Goal: Transaction & Acquisition: Purchase product/service

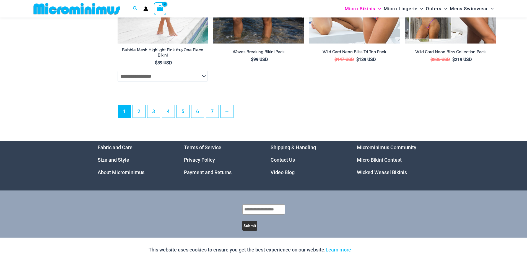
scroll to position [1619, 0]
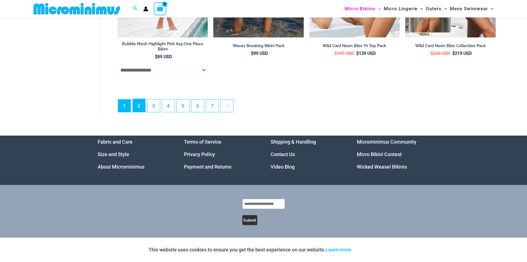
click at [142, 106] on link "2" at bounding box center [139, 105] width 12 height 13
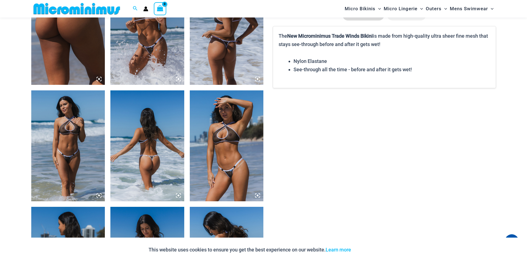
scroll to position [465, 0]
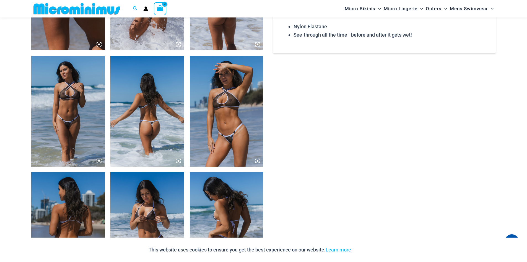
click at [238, 135] on img at bounding box center [227, 111] width 74 height 111
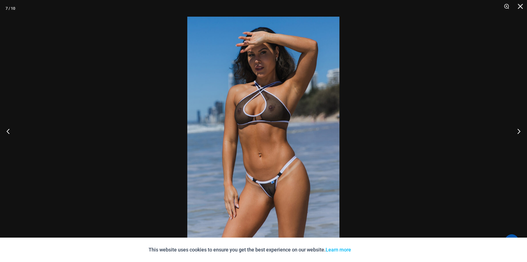
click at [274, 188] on img at bounding box center [263, 131] width 152 height 228
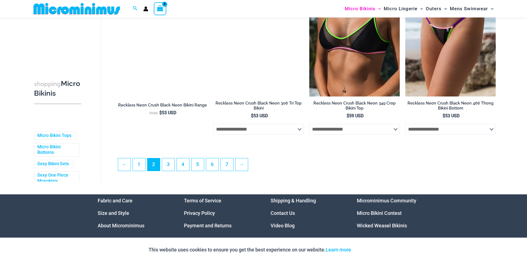
scroll to position [1436, 0]
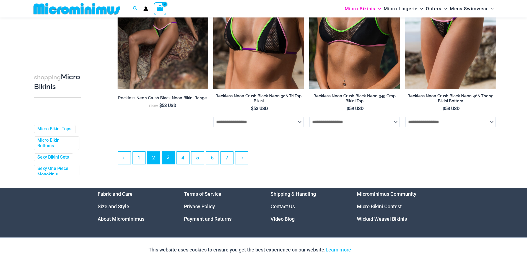
click at [169, 164] on link "3" at bounding box center [168, 157] width 12 height 13
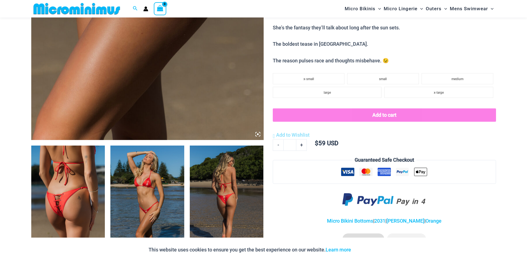
scroll to position [327, 0]
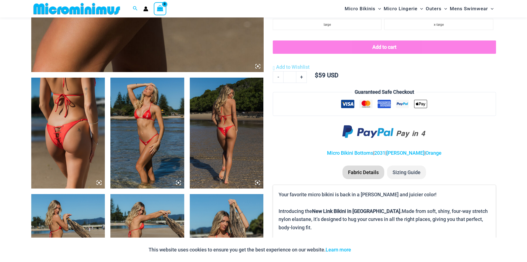
click at [238, 132] on img at bounding box center [227, 133] width 74 height 111
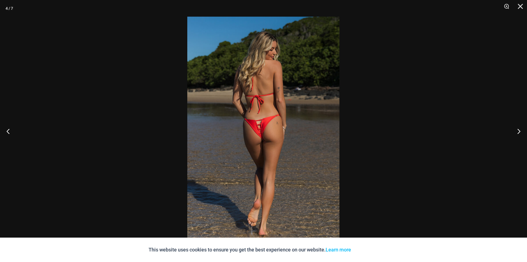
click at [252, 132] on img at bounding box center [263, 131] width 152 height 228
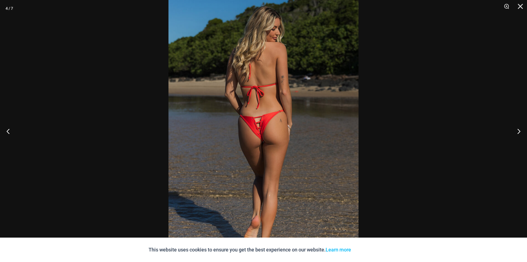
click at [252, 132] on img at bounding box center [264, 130] width 190 height 285
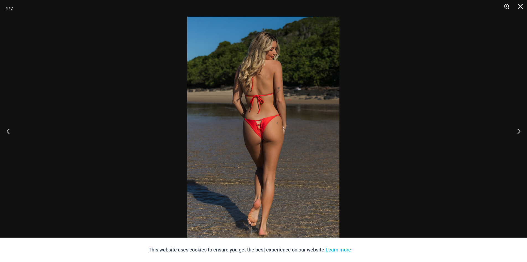
click at [151, 113] on div at bounding box center [263, 131] width 527 height 262
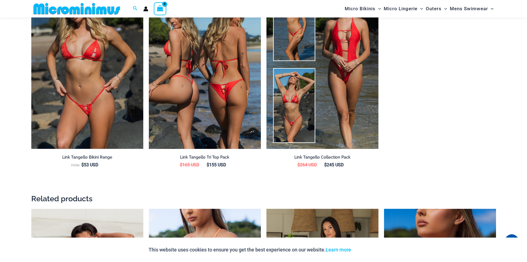
scroll to position [687, 0]
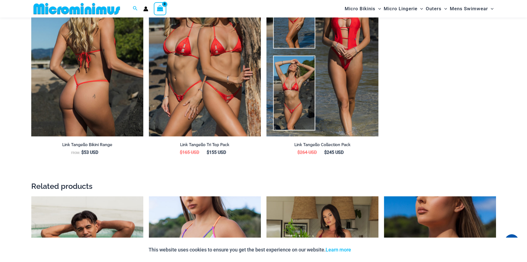
click at [96, 86] on img at bounding box center [87, 52] width 112 height 168
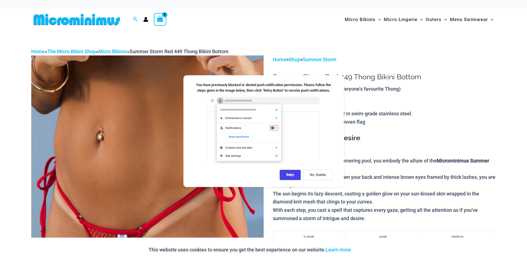
click at [374, 58] on p "Home > Shop > Summer Storm" at bounding box center [384, 59] width 223 height 8
click at [317, 173] on div "No, thanks" at bounding box center [318, 174] width 30 height 10
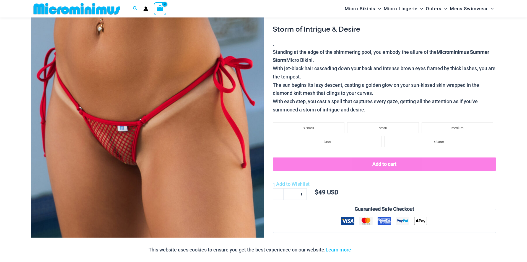
scroll to position [106, 0]
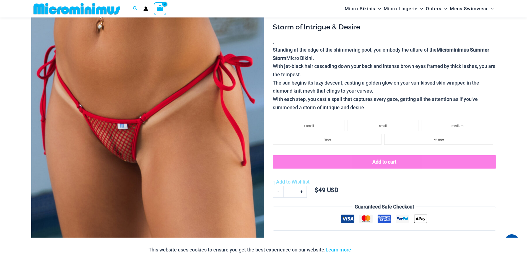
click at [114, 143] on img at bounding box center [147, 119] width 233 height 349
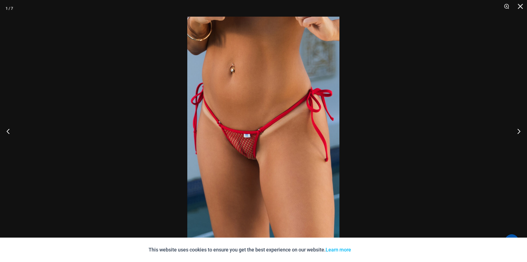
click at [235, 145] on img at bounding box center [263, 131] width 152 height 228
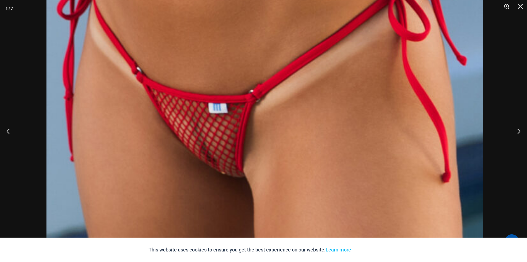
click at [230, 112] on img at bounding box center [265, 94] width 437 height 655
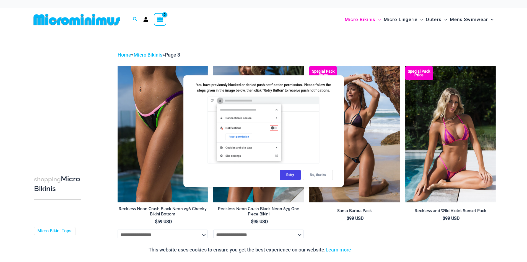
click at [317, 172] on div "No, thanks" at bounding box center [318, 174] width 30 height 10
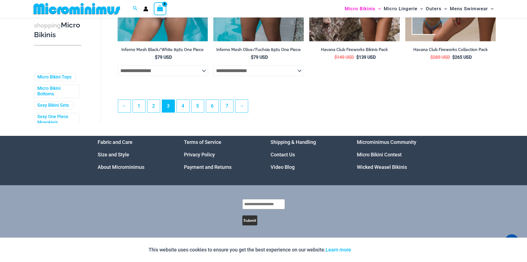
scroll to position [1490, 0]
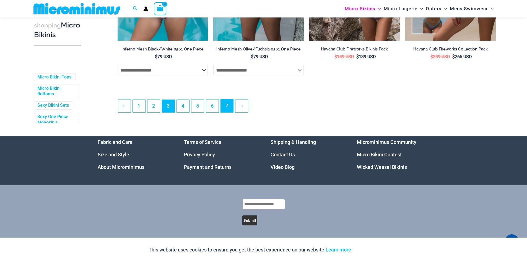
click at [228, 109] on link "7" at bounding box center [227, 105] width 12 height 13
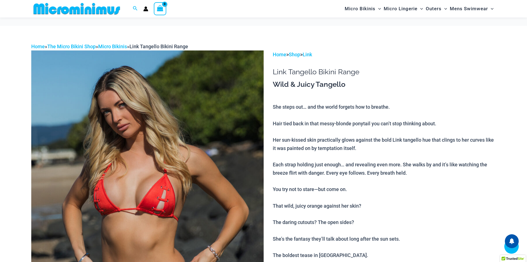
scroll to position [189, 0]
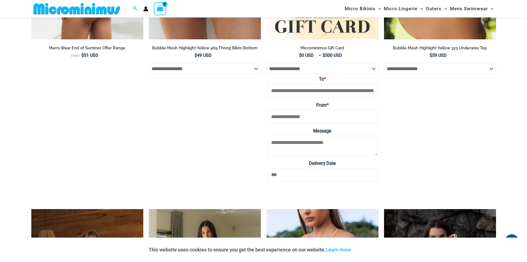
scroll to position [1019, 0]
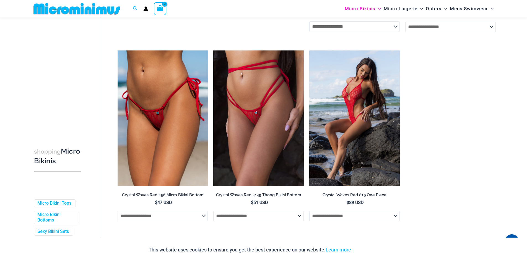
scroll to position [272, 0]
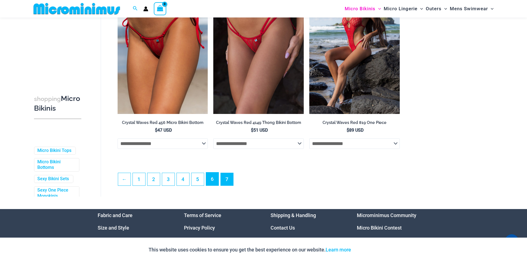
click at [209, 179] on link "6" at bounding box center [212, 178] width 12 height 13
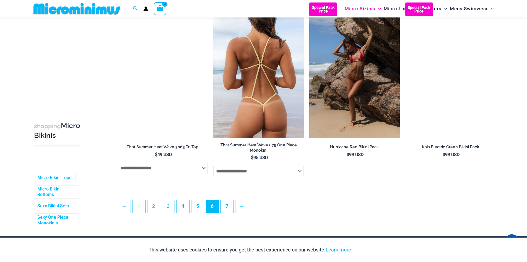
scroll to position [1463, 0]
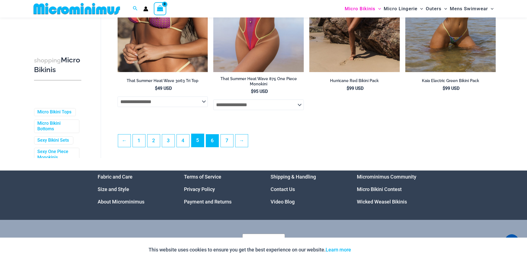
click at [194, 143] on link "5" at bounding box center [198, 140] width 12 height 13
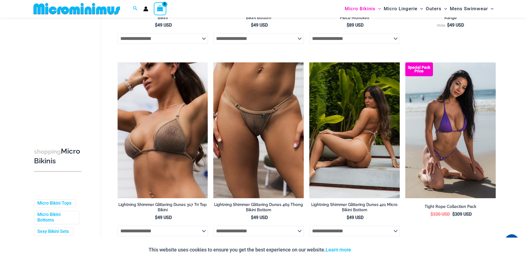
scroll to position [383, 0]
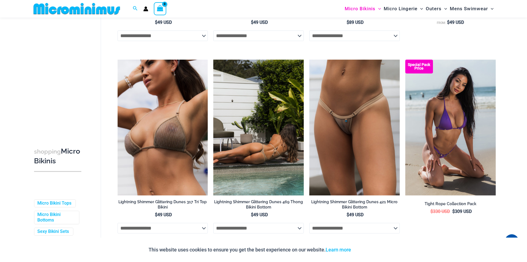
click at [271, 141] on img at bounding box center [258, 128] width 91 height 136
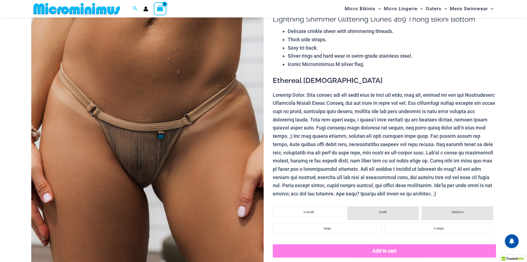
scroll to position [78, 0]
